Goal: Use online tool/utility: Use online tool/utility

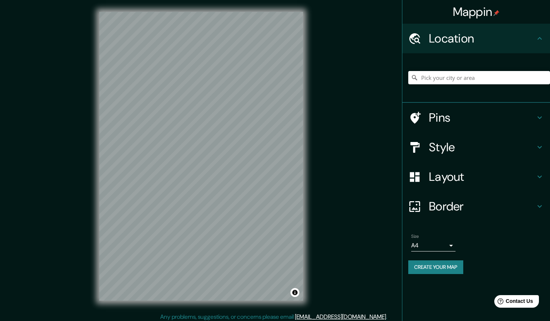
click at [497, 69] on div at bounding box center [480, 77] width 142 height 37
click at [490, 76] on input "Pick your city or area" at bounding box center [480, 77] width 142 height 13
drag, startPoint x: 477, startPoint y: 86, endPoint x: 484, endPoint y: 79, distance: 9.9
click at [478, 88] on div at bounding box center [480, 77] width 142 height 37
click at [484, 79] on input "Pick your city or area" at bounding box center [480, 77] width 142 height 13
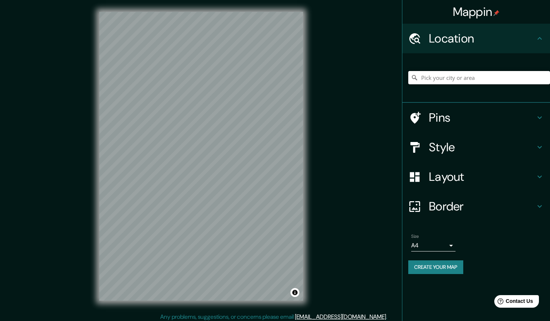
paste input "Point Pueblo Libre - Albamar Grupo Inmobiliario"
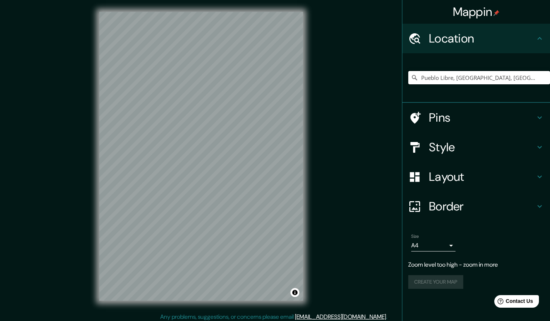
type input "Pueblo Libre, [GEOGRAPHIC_DATA], [GEOGRAPHIC_DATA]"
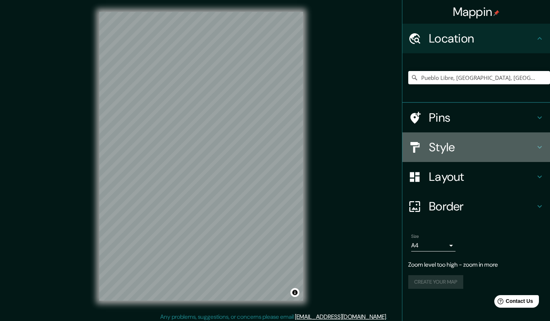
click at [438, 137] on div "Style" at bounding box center [477, 147] width 148 height 30
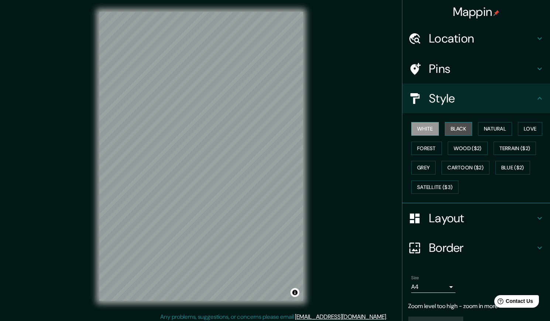
click at [455, 130] on button "Black" at bounding box center [459, 129] width 28 height 14
click at [431, 128] on button "White" at bounding box center [426, 129] width 28 height 14
click at [480, 133] on button "Natural" at bounding box center [495, 129] width 34 height 14
click at [412, 129] on button "White" at bounding box center [426, 129] width 28 height 14
click at [426, 140] on div "White Black Natural Love Forest Wood ($2) Terrain ($2) Grey Cartoon ($2) Blue (…" at bounding box center [480, 158] width 142 height 78
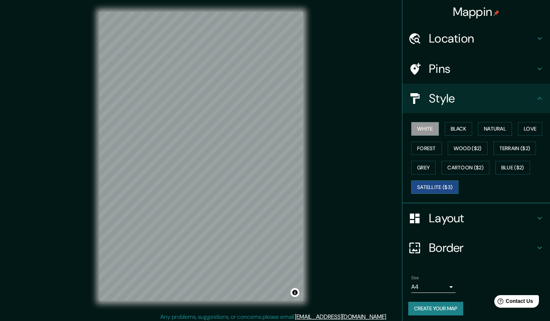
click at [449, 182] on button "Satellite ($3)" at bounding box center [435, 187] width 47 height 14
click at [422, 128] on button "White" at bounding box center [426, 129] width 28 height 14
